Goal: Task Accomplishment & Management: Use online tool/utility

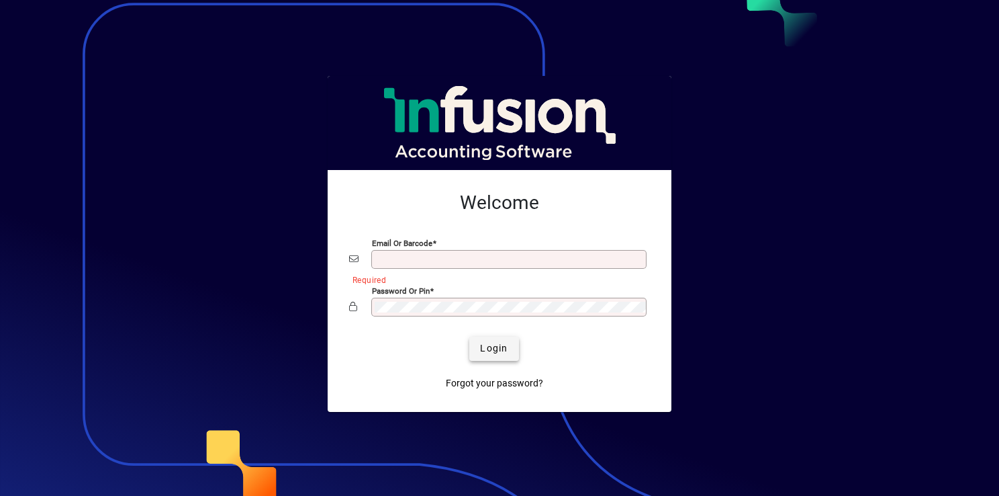
type input "**********"
click at [498, 347] on span "Login" at bounding box center [494, 348] width 28 height 14
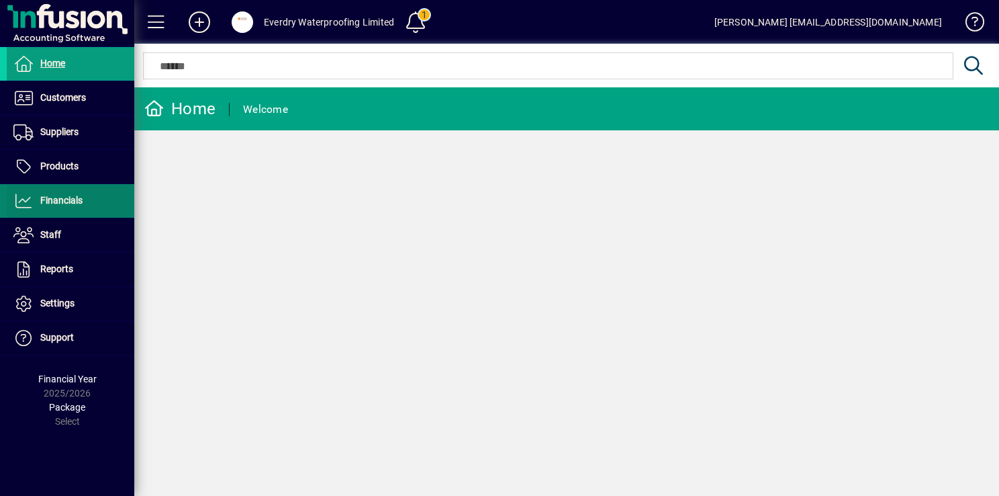
click at [79, 204] on span "Financials" at bounding box center [61, 200] width 42 height 11
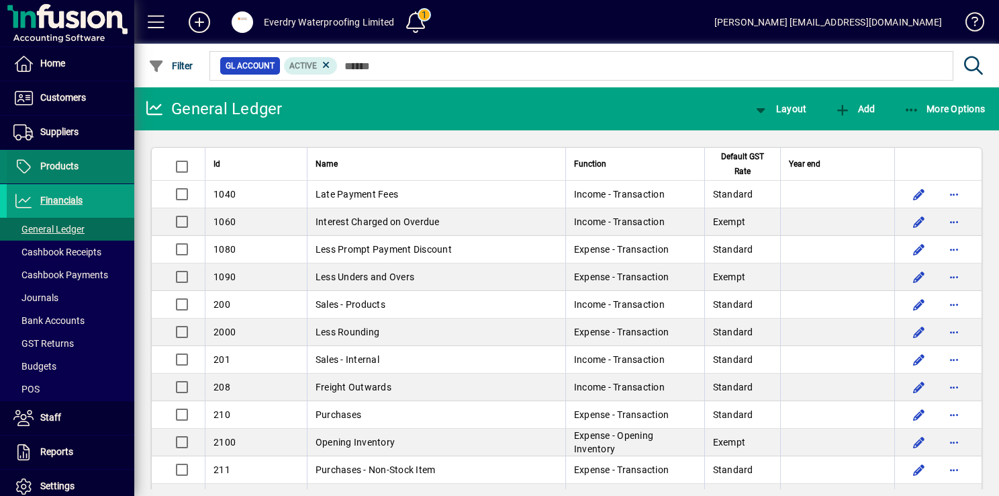
click at [69, 151] on span at bounding box center [71, 166] width 128 height 32
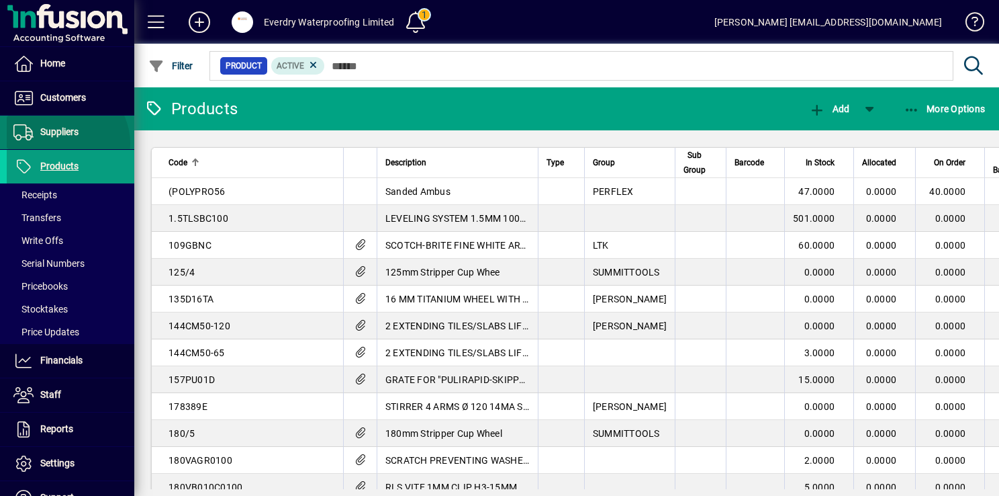
click at [62, 143] on span at bounding box center [71, 132] width 128 height 32
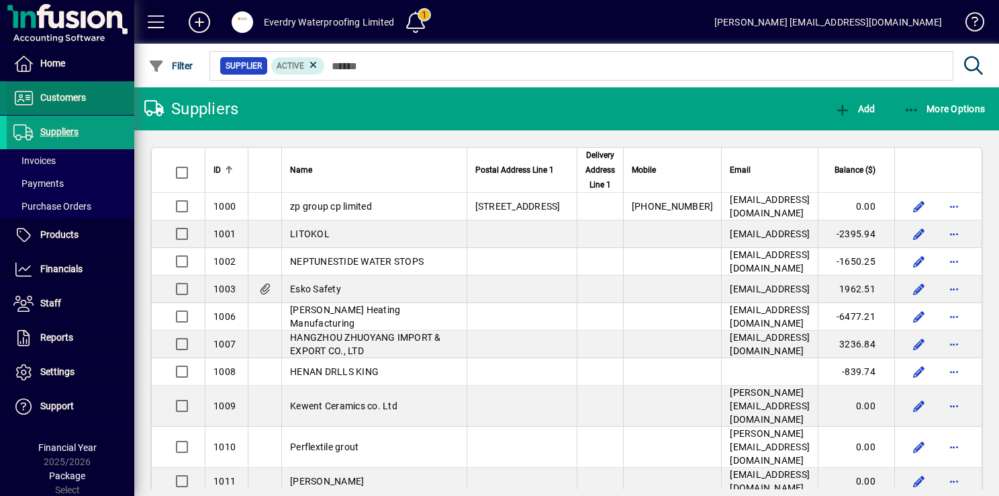
click at [81, 109] on span at bounding box center [71, 98] width 128 height 32
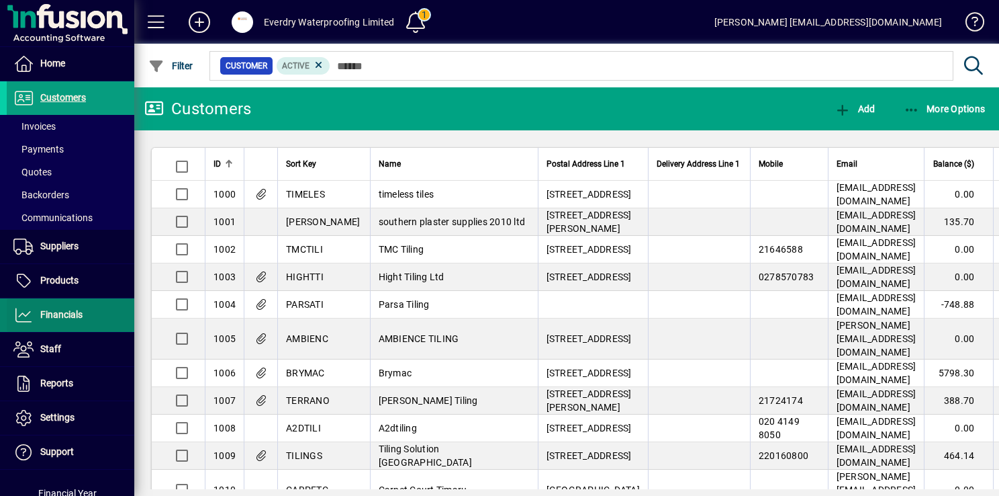
click at [97, 310] on span at bounding box center [71, 315] width 128 height 32
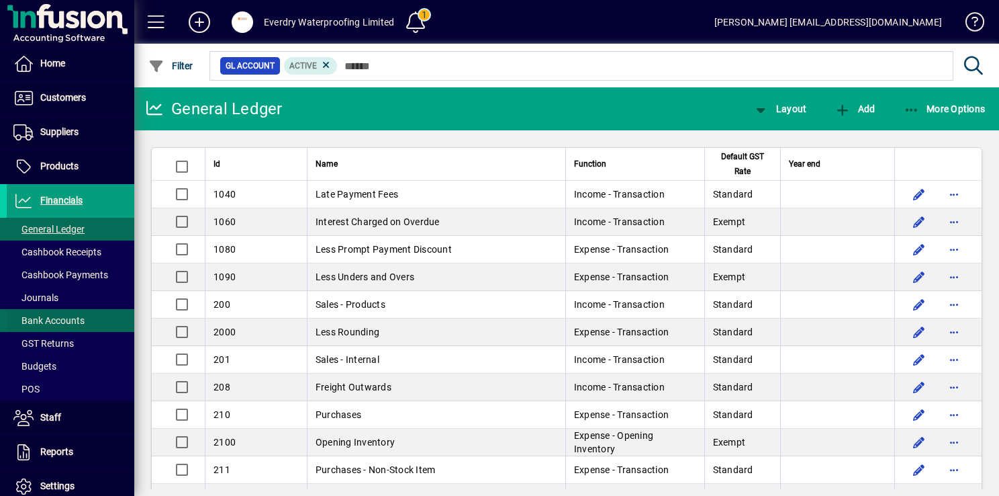
click at [98, 313] on span at bounding box center [71, 320] width 128 height 32
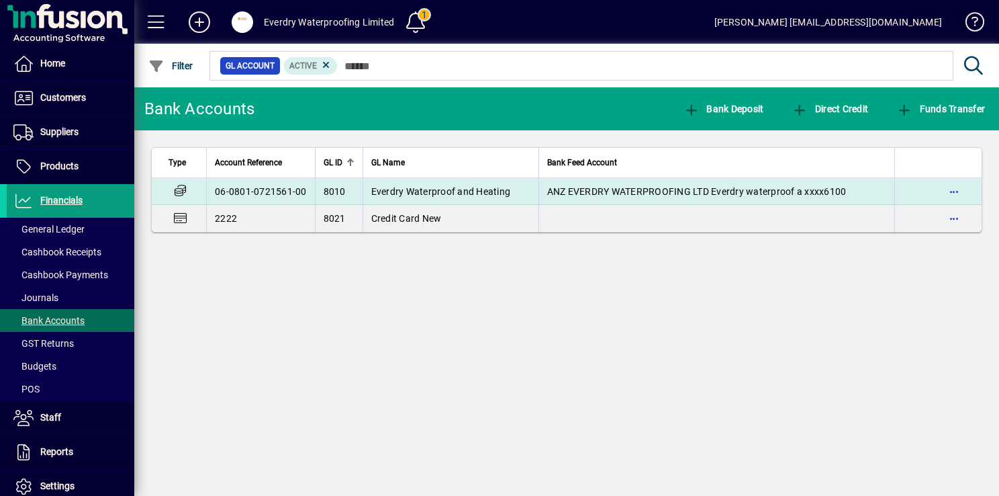
click at [441, 191] on span "Everdry Waterproof and Heating" at bounding box center [441, 191] width 140 height 11
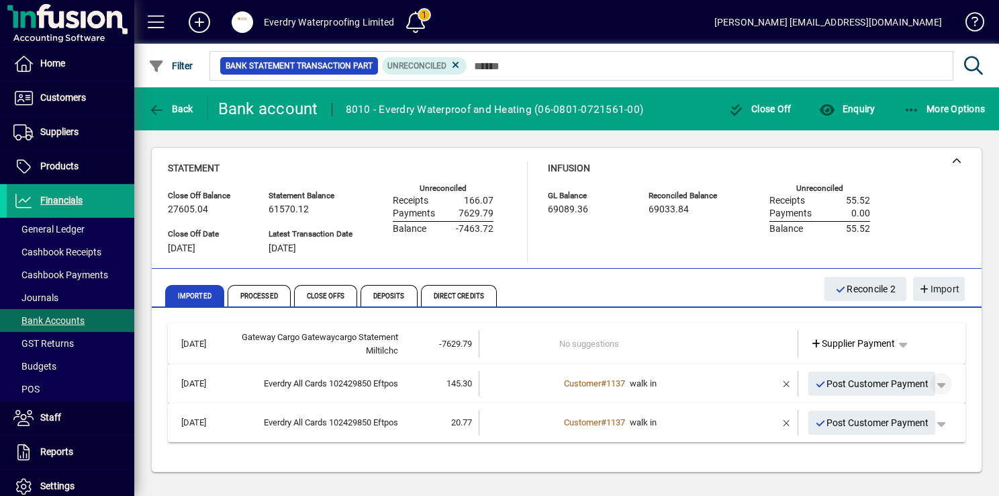
click at [930, 380] on span "button" at bounding box center [941, 383] width 32 height 32
click at [809, 388] on div at bounding box center [499, 248] width 999 height 496
click at [815, 384] on icon "button" at bounding box center [821, 383] width 12 height 9
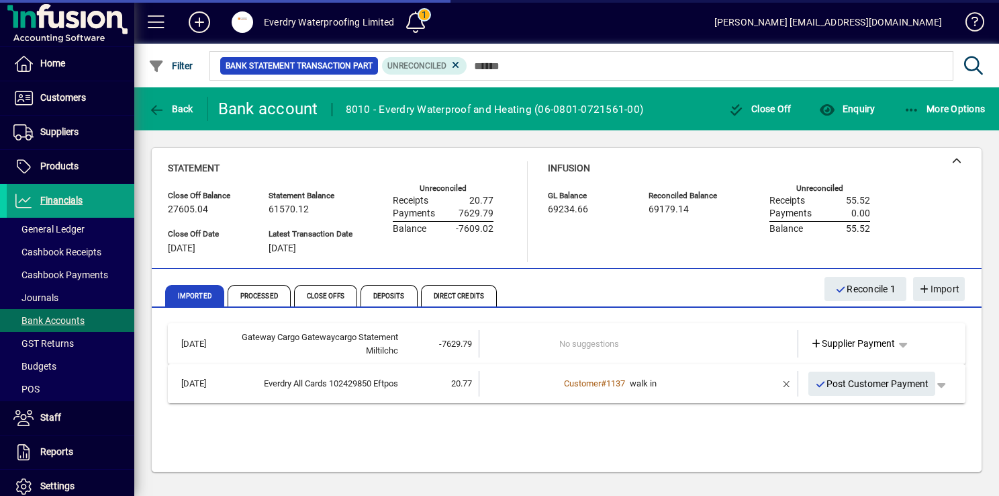
click at [815, 388] on icon "button" at bounding box center [821, 383] width 12 height 9
